Goal: Information Seeking & Learning: Learn about a topic

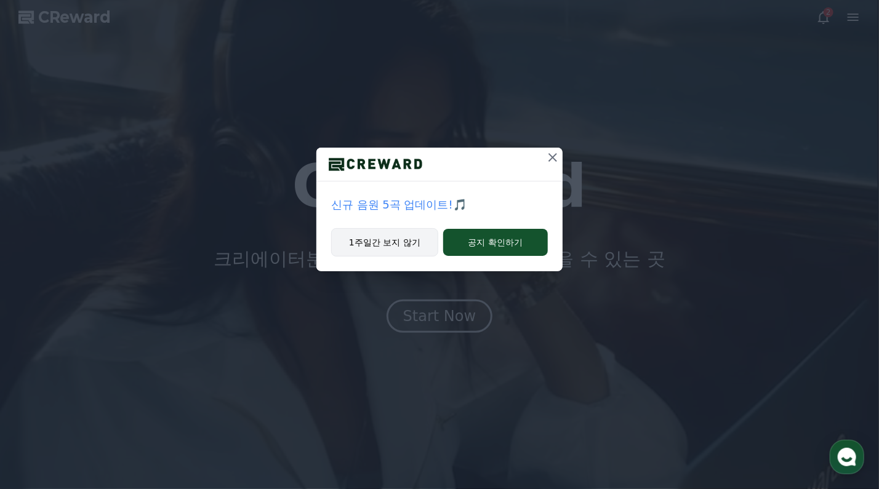
click at [404, 241] on button "1주일간 보지 않기" at bounding box center [384, 242] width 107 height 28
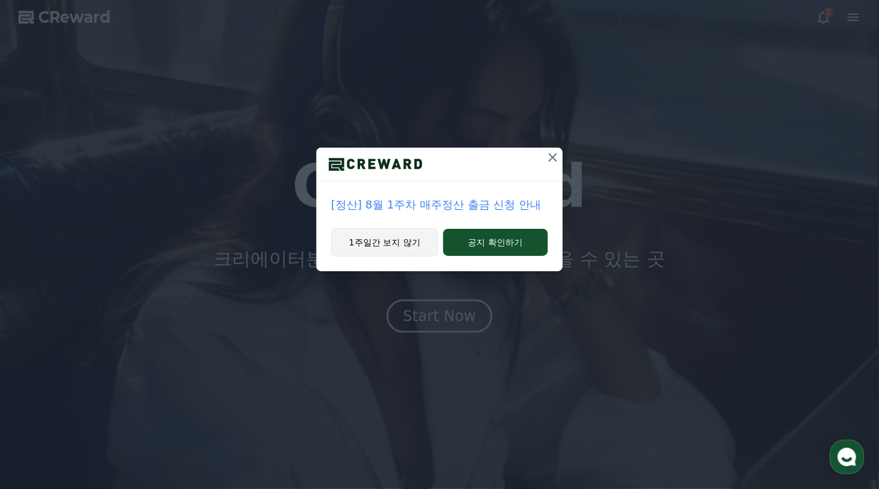
click at [394, 242] on button "1주일간 보지 않기" at bounding box center [384, 242] width 107 height 28
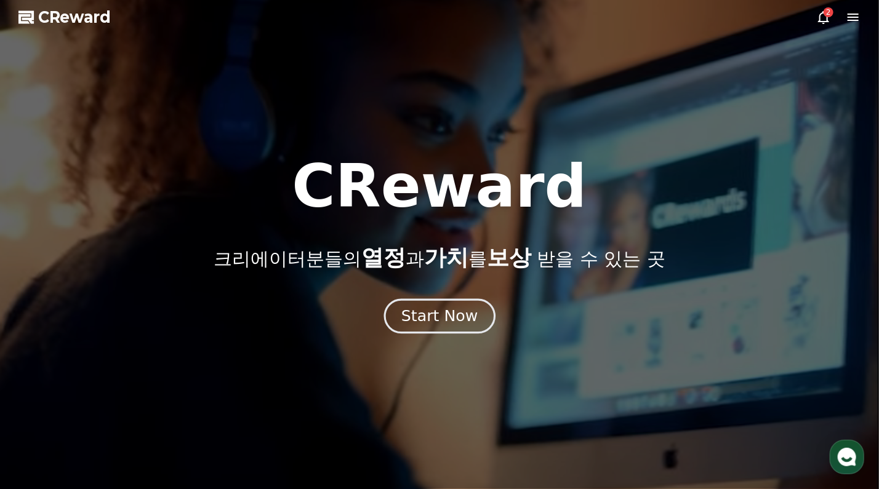
click at [466, 319] on div "Start Now" at bounding box center [439, 316] width 76 height 21
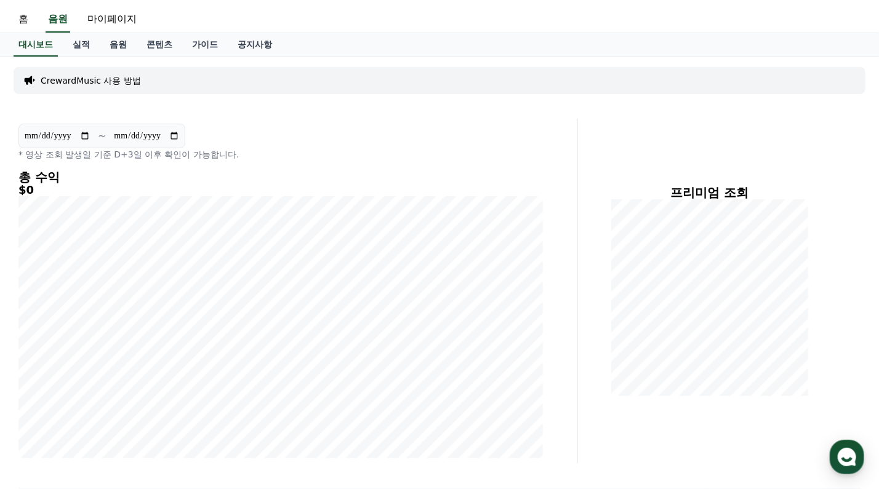
scroll to position [25, 0]
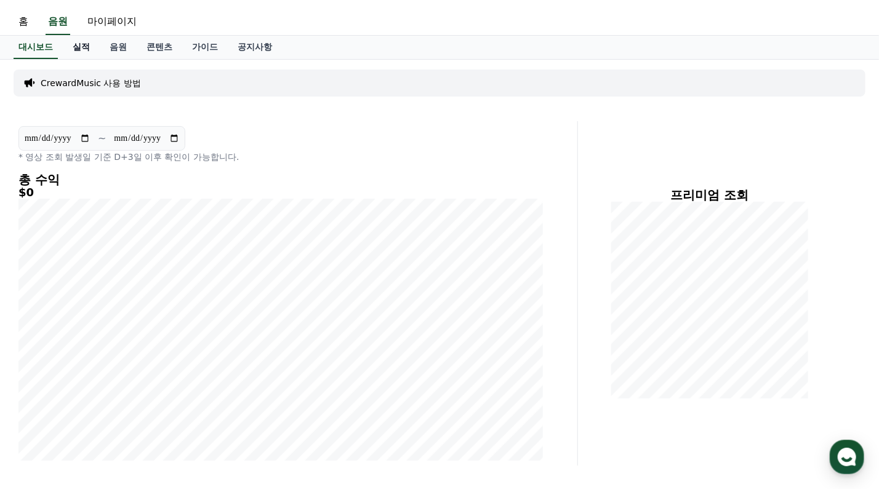
click at [83, 47] on link "실적" at bounding box center [81, 47] width 37 height 23
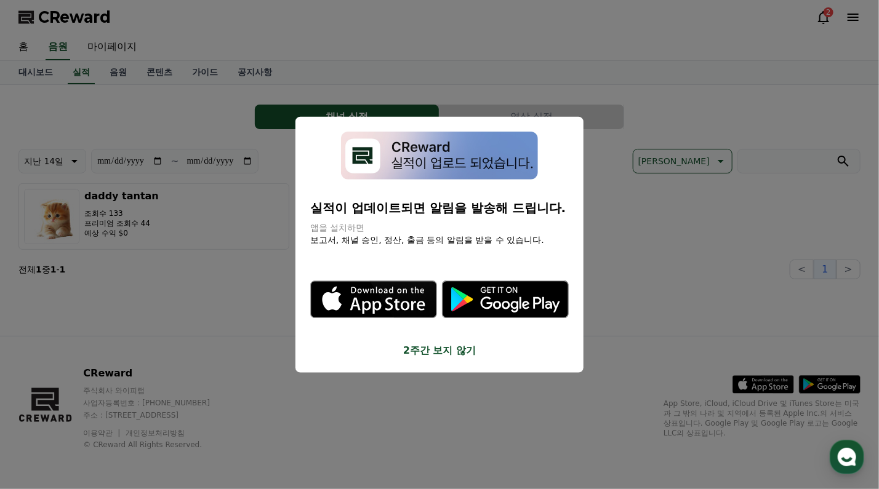
click at [438, 351] on button "2주간 보지 않기" at bounding box center [439, 350] width 258 height 15
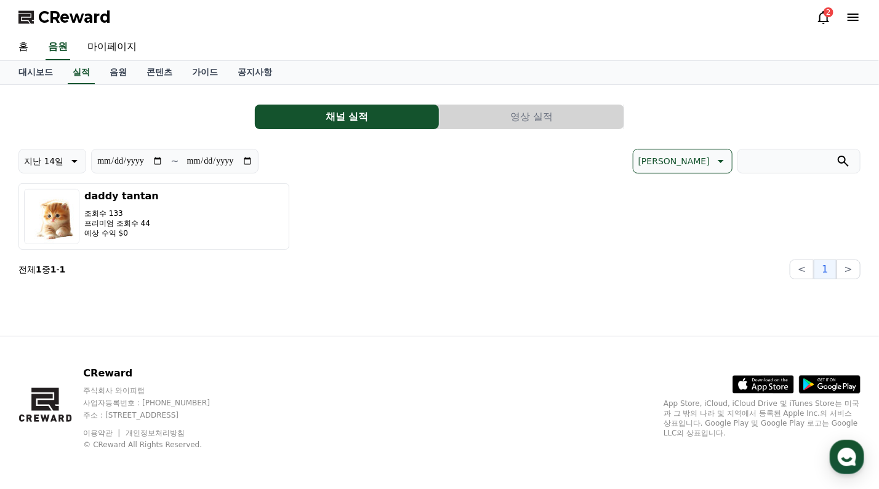
click at [542, 118] on button "영상 실적" at bounding box center [531, 117] width 184 height 25
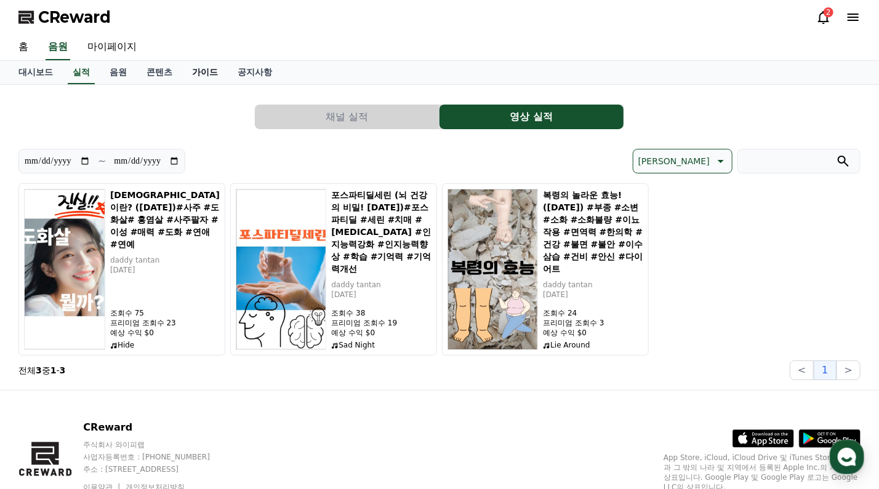
click at [209, 70] on link "가이드" at bounding box center [205, 72] width 46 height 23
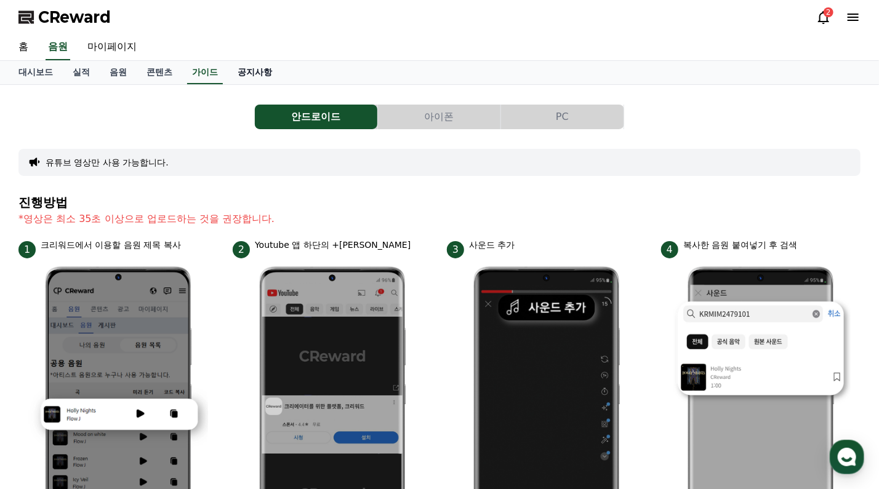
click at [268, 77] on link "공지사항" at bounding box center [255, 72] width 54 height 23
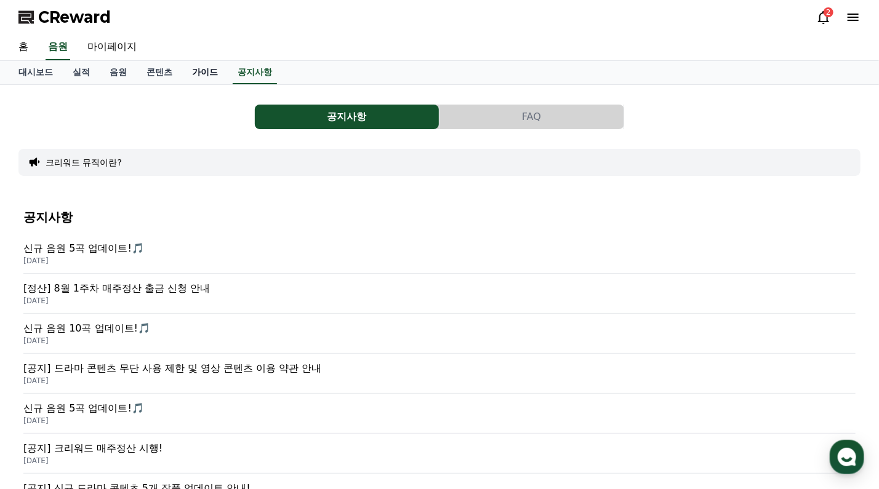
click at [210, 71] on link "가이드" at bounding box center [205, 72] width 46 height 23
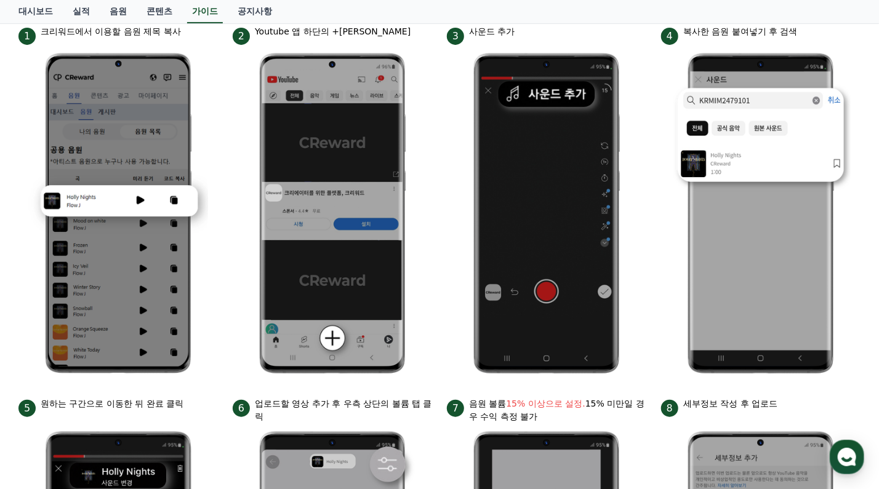
scroll to position [53, 0]
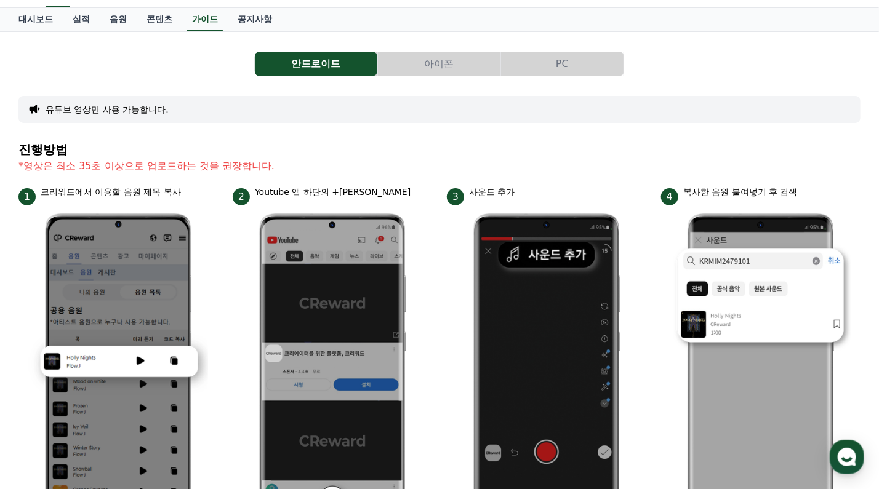
click at [570, 68] on button "PC" at bounding box center [562, 64] width 122 height 25
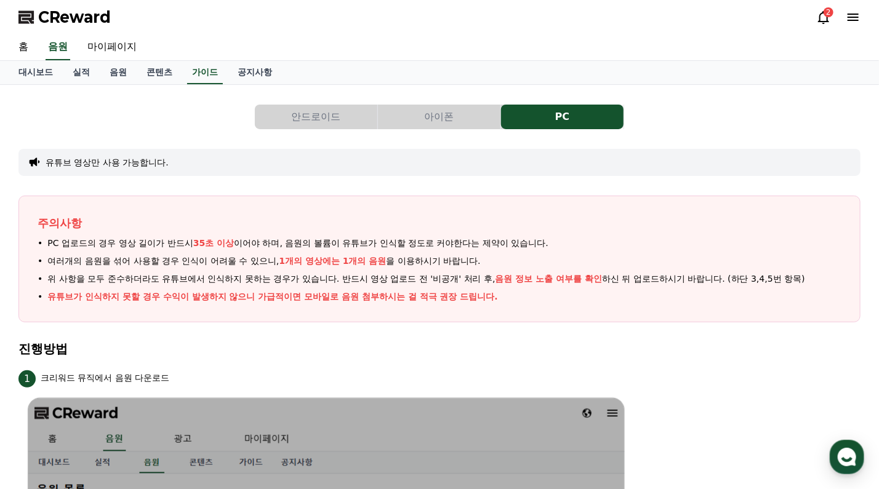
click at [824, 18] on icon at bounding box center [823, 17] width 15 height 15
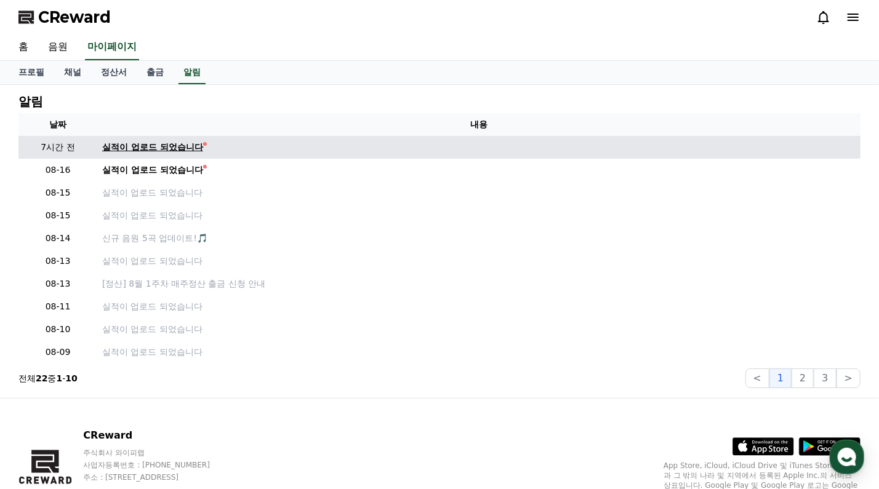
click at [144, 147] on div "실적이 업로드 되었습니다" at bounding box center [152, 147] width 101 height 13
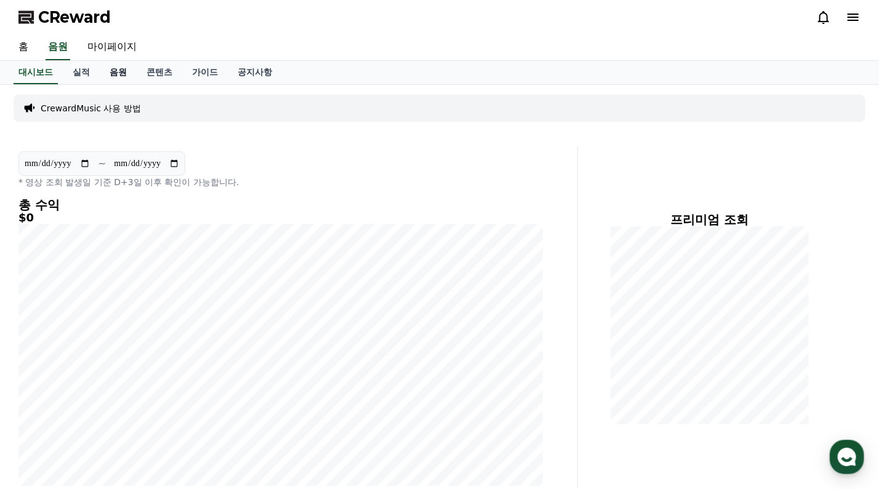
click at [113, 71] on link "음원" at bounding box center [118, 72] width 37 height 23
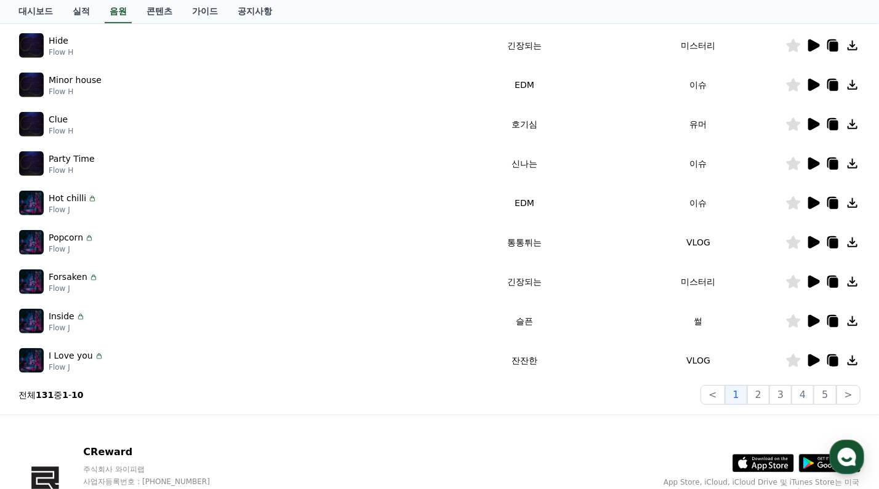
scroll to position [343, 0]
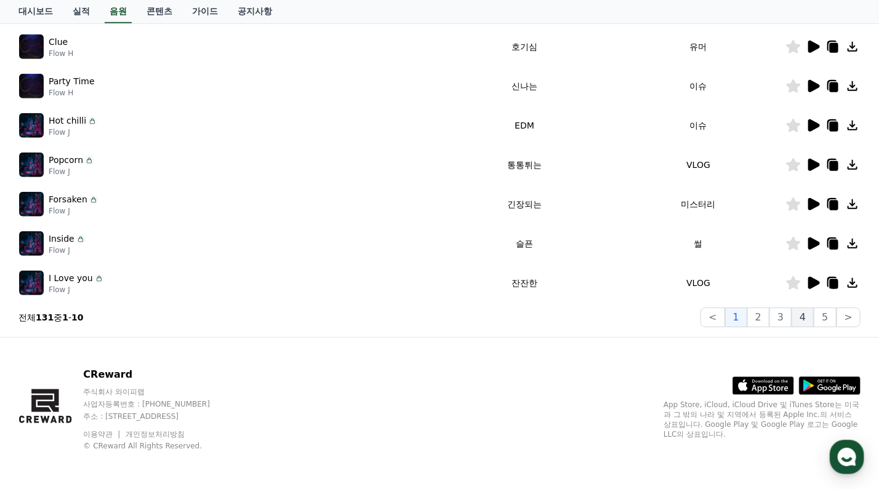
click at [807, 324] on button "4" at bounding box center [802, 318] width 22 height 20
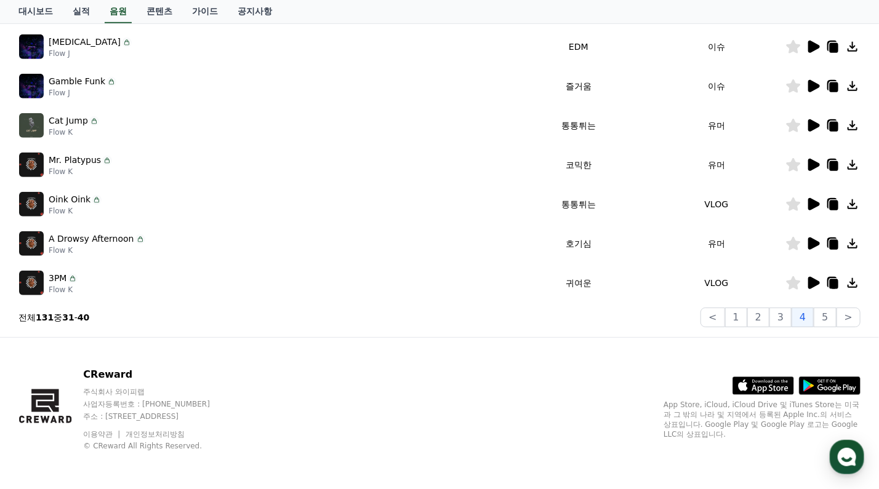
click at [813, 239] on icon at bounding box center [814, 244] width 12 height 12
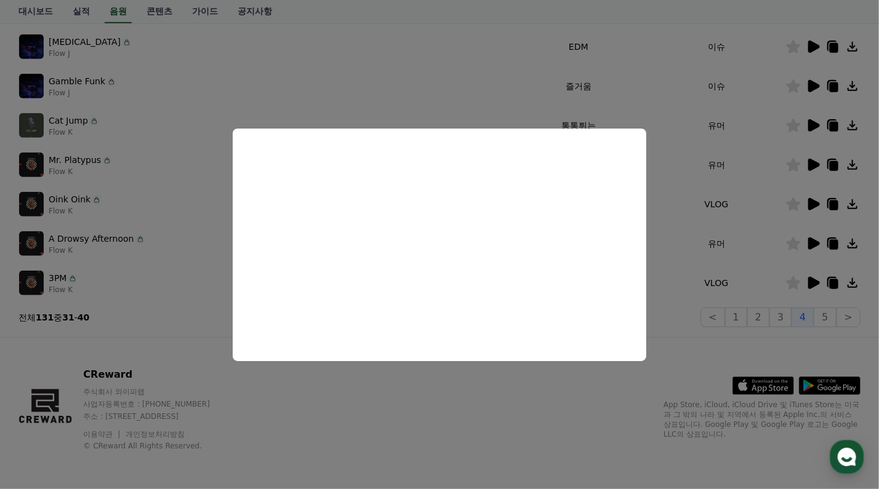
click at [437, 382] on button "close modal" at bounding box center [439, 244] width 879 height 489
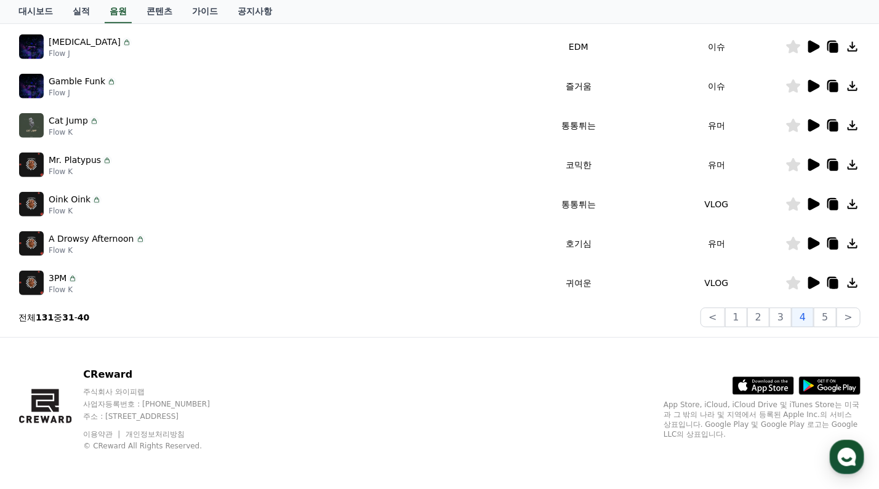
click at [813, 283] on icon at bounding box center [814, 283] width 12 height 12
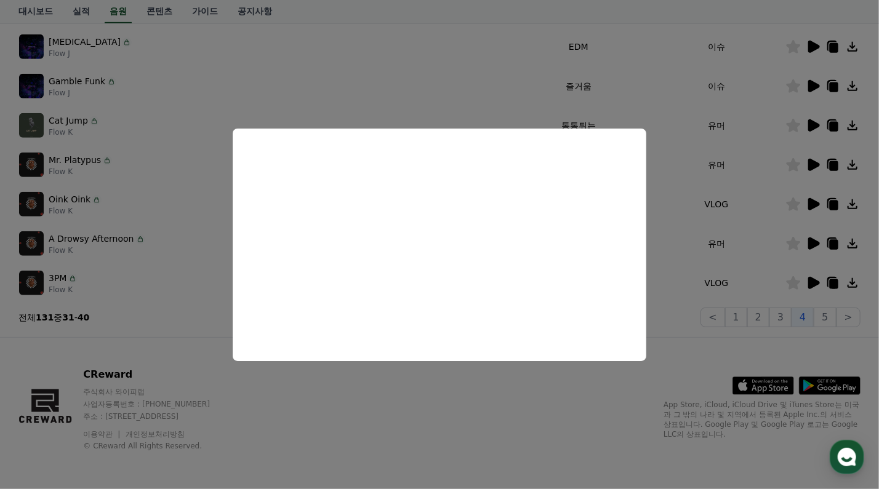
click at [680, 342] on button "close modal" at bounding box center [439, 244] width 879 height 489
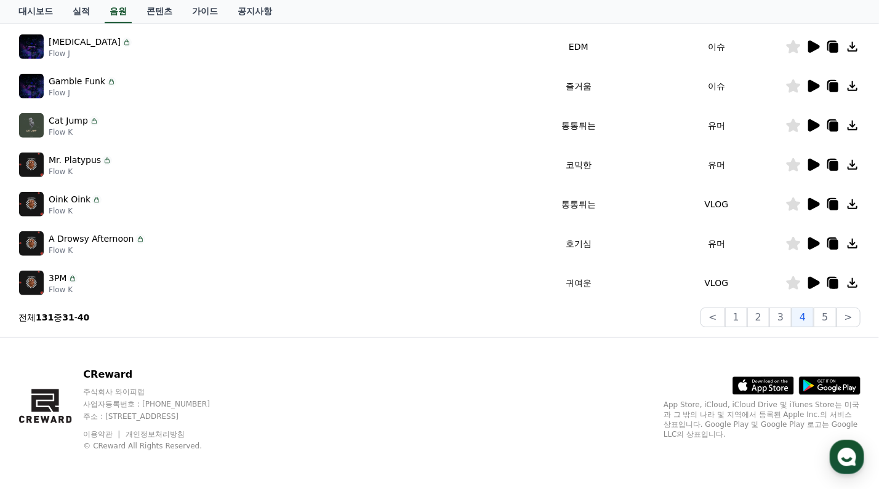
click at [852, 284] on icon at bounding box center [852, 283] width 15 height 15
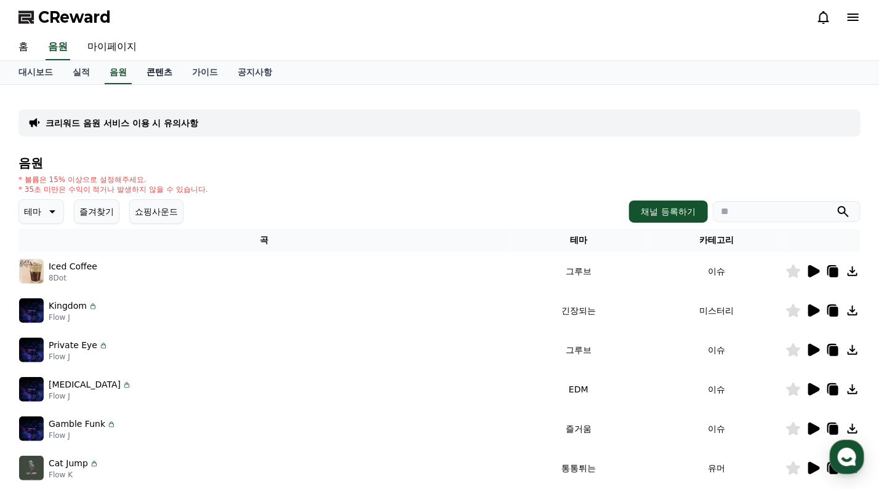
click at [162, 74] on link "콘텐츠" at bounding box center [160, 72] width 46 height 23
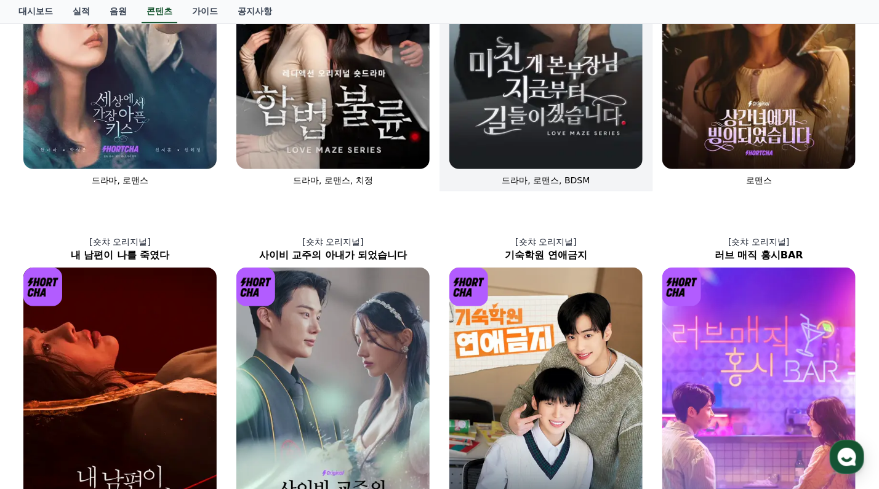
scroll to position [481, 0]
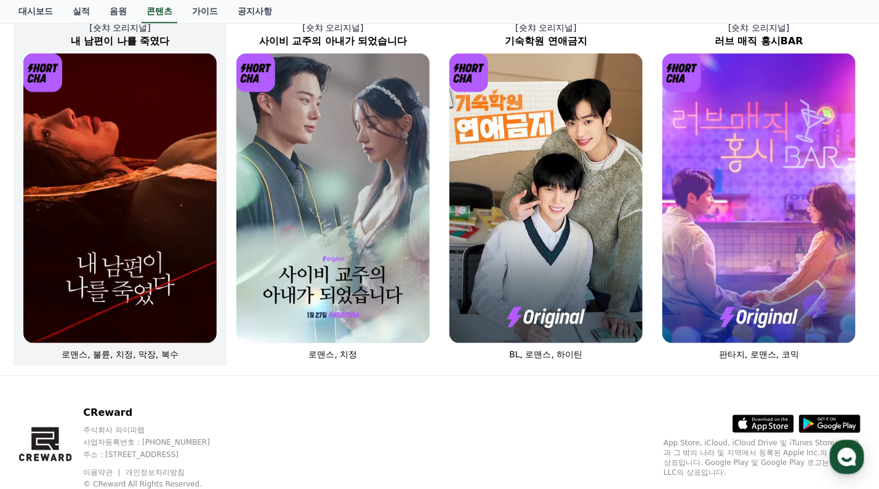
click at [151, 206] on img at bounding box center [119, 199] width 193 height 290
